Goal: Go to known website: Access a specific website the user already knows

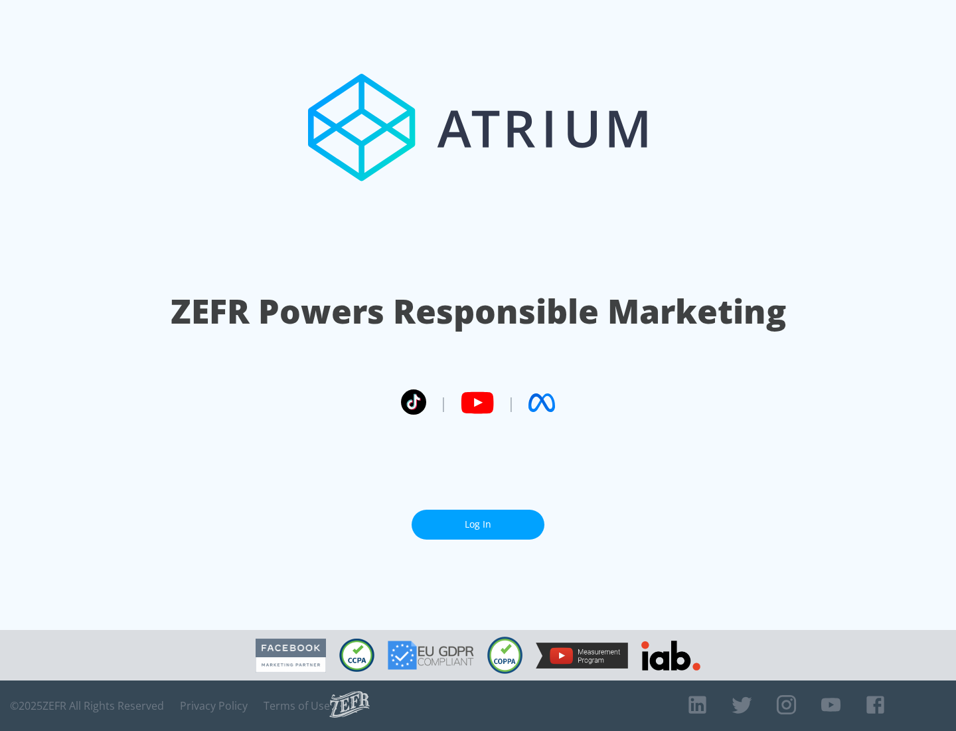
click at [478, 519] on link "Log In" at bounding box center [478, 524] width 133 height 30
